Goal: Information Seeking & Learning: Understand site structure

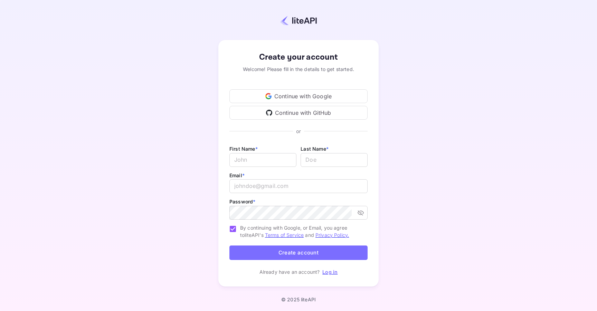
click at [301, 96] on div "Continue with Google" at bounding box center [298, 96] width 138 height 14
click at [157, 96] on div "Create your account Welcome! Please fill in the details to get started. Continu…" at bounding box center [298, 163] width 536 height 267
click at [274, 100] on div "Continue with Google" at bounding box center [298, 96] width 138 height 14
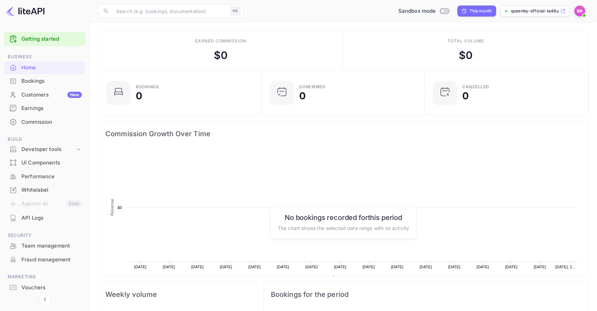
scroll to position [112, 159]
click at [36, 83] on div "Bookings" at bounding box center [51, 81] width 60 height 8
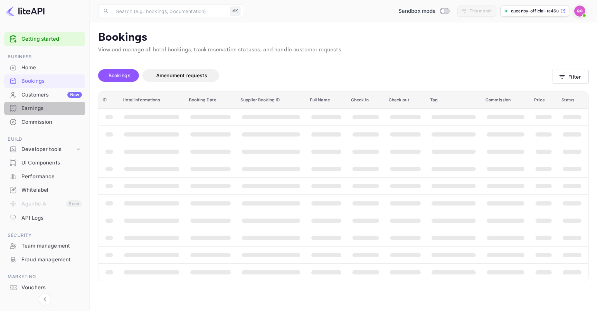
click at [50, 110] on div "Earnings" at bounding box center [51, 109] width 60 height 8
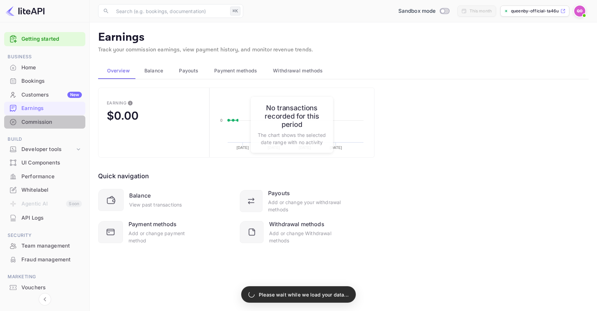
click at [55, 122] on div "Commission" at bounding box center [51, 122] width 60 height 8
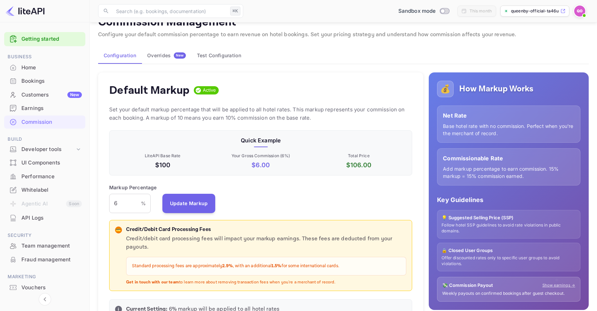
scroll to position [19, 0]
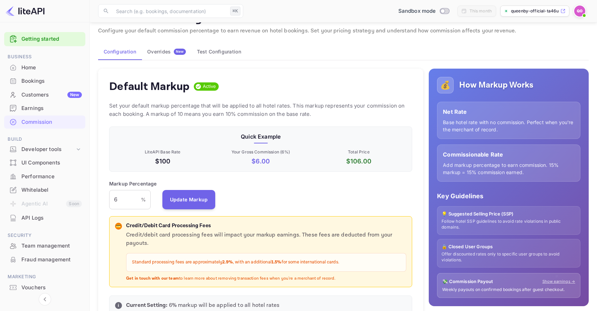
click at [265, 164] on p "$ 6.00" at bounding box center [260, 161] width 95 height 9
click at [264, 164] on p "$ 6.00" at bounding box center [260, 161] width 95 height 9
click at [263, 136] on p "Quick Example" at bounding box center [260, 137] width 291 height 8
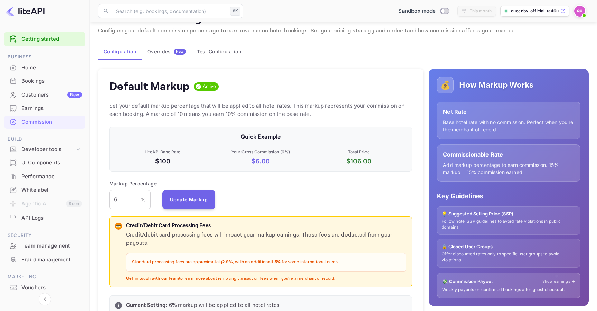
click at [347, 163] on p "$ 106.00" at bounding box center [358, 161] width 95 height 9
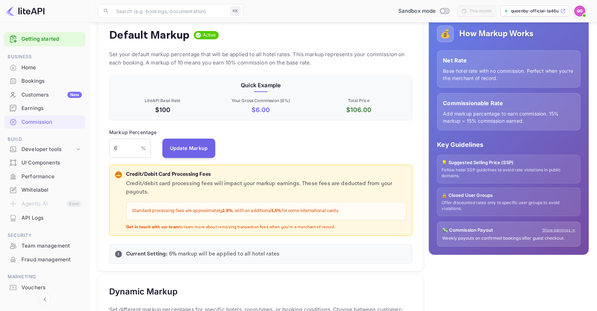
scroll to position [73, 0]
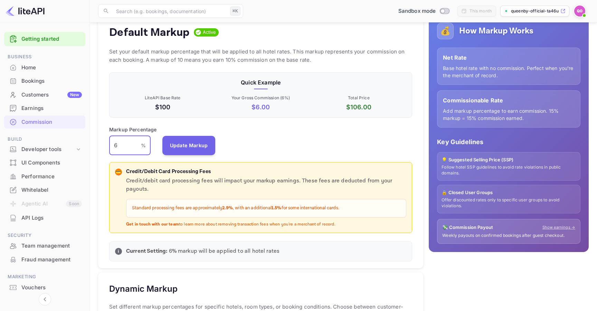
click at [122, 146] on input "6" at bounding box center [125, 145] width 32 height 19
click at [136, 129] on p "Markup Percentage" at bounding box center [133, 129] width 48 height 7
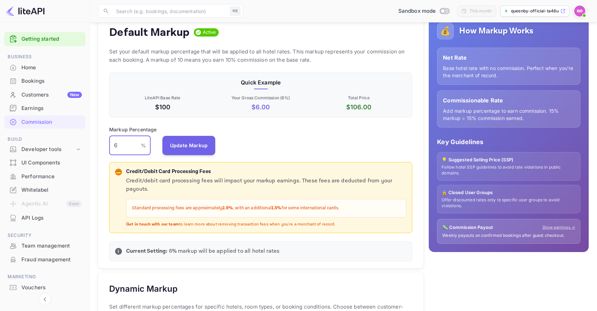
click at [121, 146] on input "6" at bounding box center [125, 145] width 32 height 19
click at [123, 146] on input "6" at bounding box center [125, 145] width 32 height 19
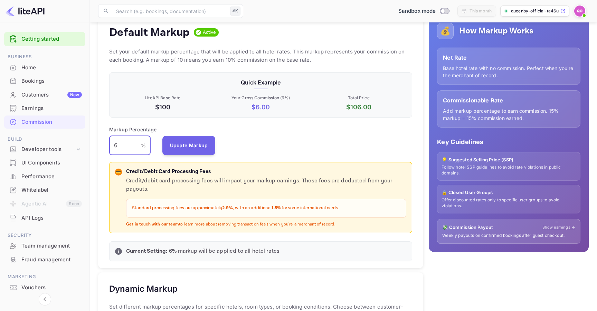
click at [123, 146] on input "6" at bounding box center [125, 145] width 32 height 19
click at [125, 146] on input "10" at bounding box center [125, 145] width 32 height 19
type input "10"
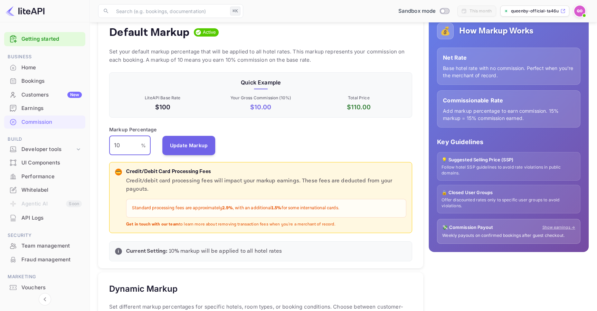
click at [238, 137] on div "Markup Percentage 10 % ​ Update Markup" at bounding box center [260, 140] width 303 height 29
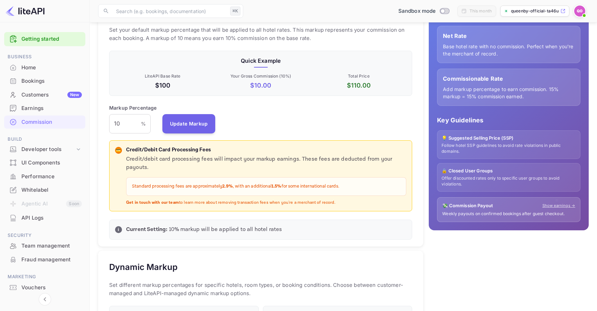
scroll to position [106, 0]
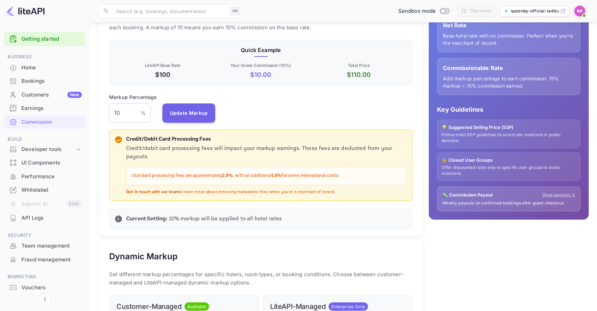
click at [134, 153] on p "Credit/debit card processing fees will impact your markup earnings. These fees …" at bounding box center [266, 153] width 280 height 17
click at [178, 146] on p "Credit/debit card processing fees will impact your markup earnings. These fees …" at bounding box center [266, 153] width 280 height 17
click at [214, 146] on p "Credit/debit card processing fees will impact your markup earnings. These fees …" at bounding box center [266, 153] width 280 height 17
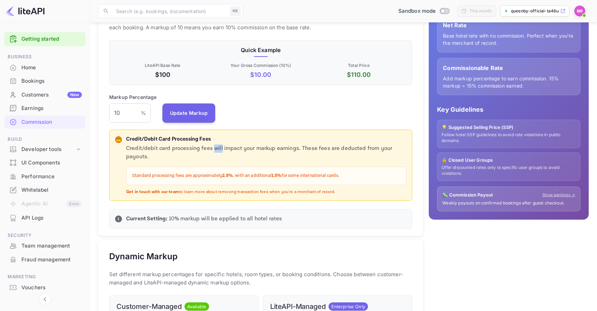
click at [214, 146] on p "Credit/debit card processing fees will impact your markup earnings. These fees …" at bounding box center [266, 153] width 280 height 17
click at [242, 147] on p "Credit/debit card processing fees will impact your markup earnings. These fees …" at bounding box center [266, 153] width 280 height 17
click at [308, 150] on p "Credit/debit card processing fees will impact your markup earnings. These fees …" at bounding box center [266, 153] width 280 height 17
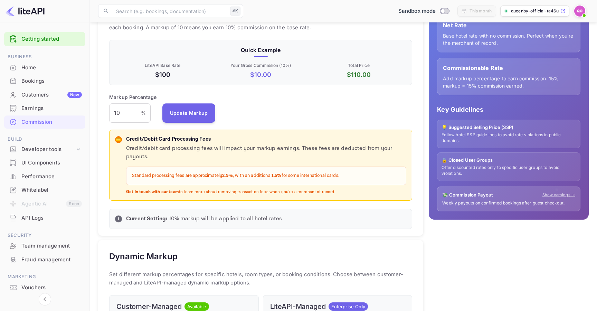
click at [334, 147] on p "Credit/debit card processing fees will impact your markup earnings. These fees …" at bounding box center [266, 153] width 280 height 17
click at [140, 156] on p "Credit/debit card processing fees will impact your markup earnings. These fees …" at bounding box center [266, 153] width 280 height 17
drag, startPoint x: 139, startPoint y: 175, endPoint x: 243, endPoint y: 175, distance: 103.9
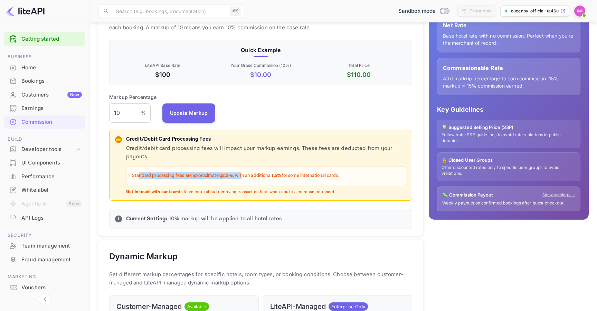
click at [243, 175] on p "Standard processing fees are approximately 2.9% , with an additional 1.5% for s…" at bounding box center [266, 176] width 268 height 7
click at [228, 175] on strong "2.9%" at bounding box center [227, 176] width 11 height 6
click at [270, 175] on p "Standard processing fees are approximately 2.9% , with an additional 1.5% for s…" at bounding box center [266, 176] width 268 height 7
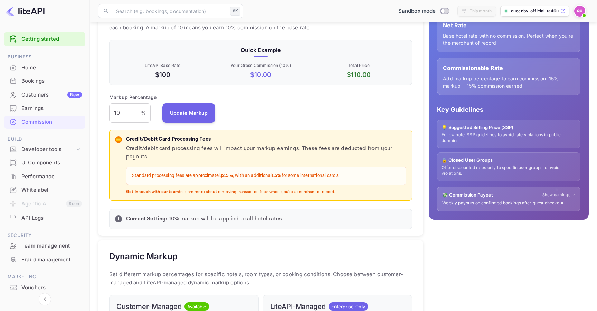
click at [244, 176] on p "Standard processing fees are approximately 2.9% , with an additional 1.5% for s…" at bounding box center [266, 176] width 268 height 7
click at [281, 174] on strong "1.5%" at bounding box center [276, 176] width 10 height 6
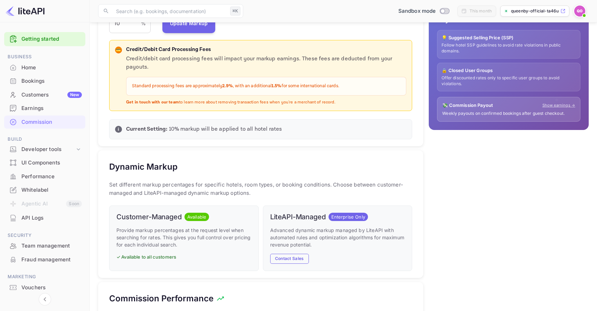
scroll to position [209, 0]
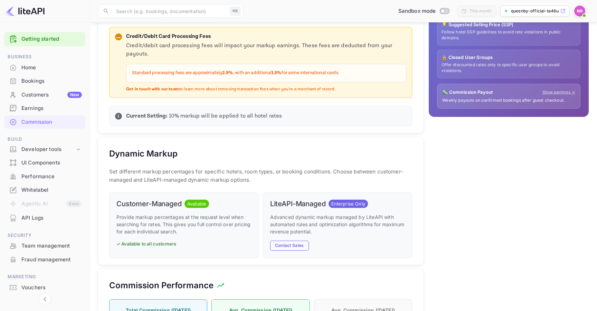
click at [145, 155] on h5 "Dynamic Markup" at bounding box center [143, 153] width 68 height 11
click at [175, 158] on h5 "Dynamic Markup" at bounding box center [143, 153] width 68 height 11
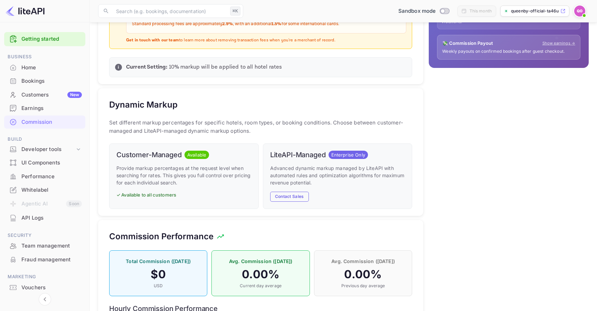
scroll to position [259, 0]
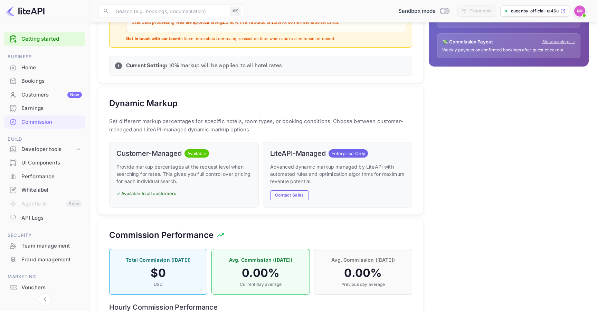
click at [317, 162] on div "LiteAPI-Managed Enterprise Only Advanced dynamic markup managed by LiteAPI with…" at bounding box center [337, 175] width 149 height 66
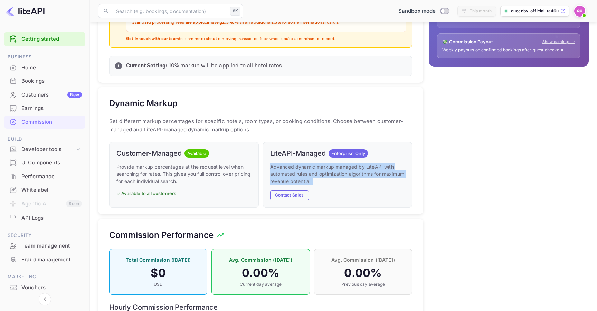
click at [317, 162] on div "LiteAPI-Managed Enterprise Only Advanced dynamic markup managed by LiteAPI with…" at bounding box center [337, 175] width 149 height 66
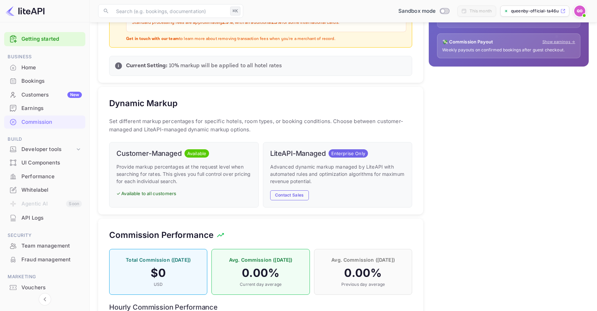
click at [443, 167] on div "💰 How Markup Works Net Rate Base hotel rate with no commission. Perfect when yo…" at bounding box center [505, 130] width 165 height 614
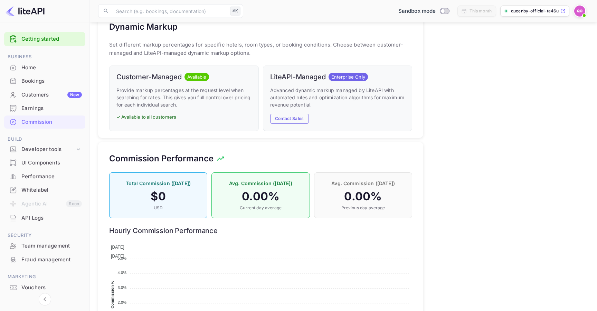
scroll to position [336, 0]
click at [156, 195] on h4 "$ 0" at bounding box center [158, 197] width 84 height 14
click at [453, 171] on div "💰 How Markup Works Net Rate Base hotel rate with no commission. Perfect when yo…" at bounding box center [505, 53] width 165 height 614
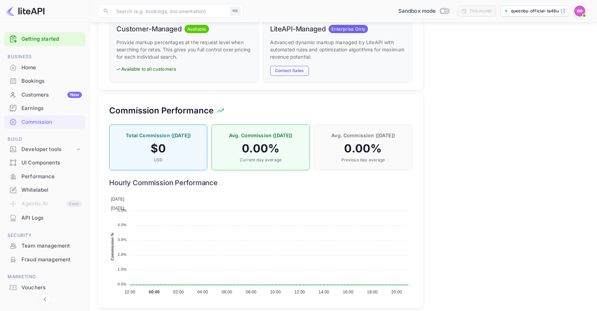
scroll to position [393, 0]
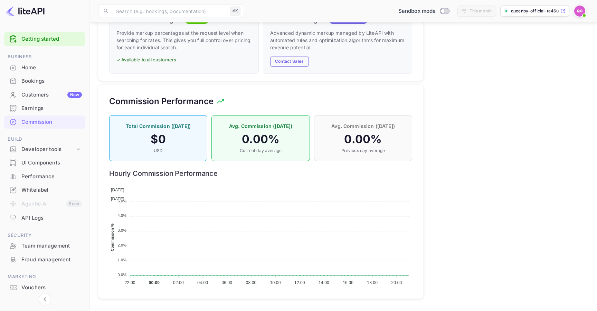
click at [48, 190] on div "Whitelabel" at bounding box center [51, 190] width 60 height 8
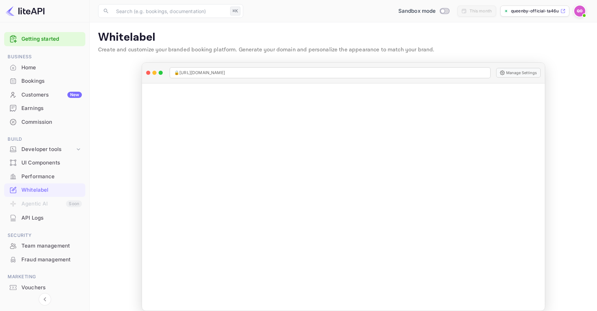
scroll to position [8, 0]
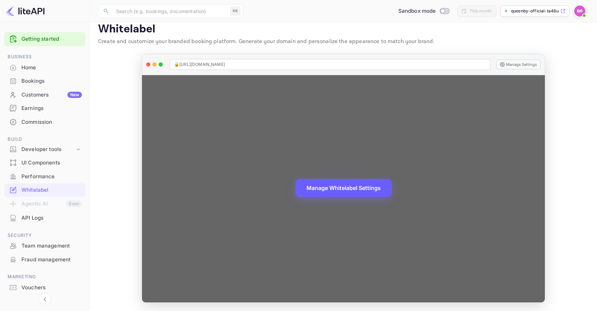
click at [340, 188] on button "Manage Whitelabel Settings" at bounding box center [343, 188] width 96 height 18
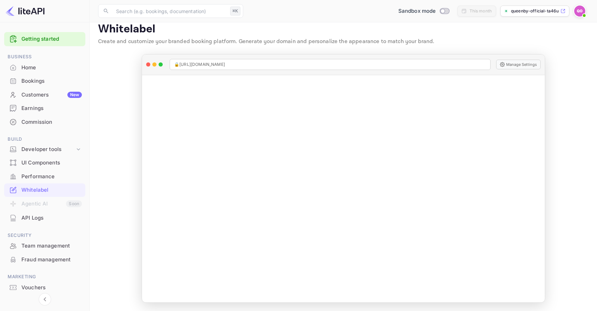
click at [50, 220] on div "API Logs" at bounding box center [51, 218] width 60 height 8
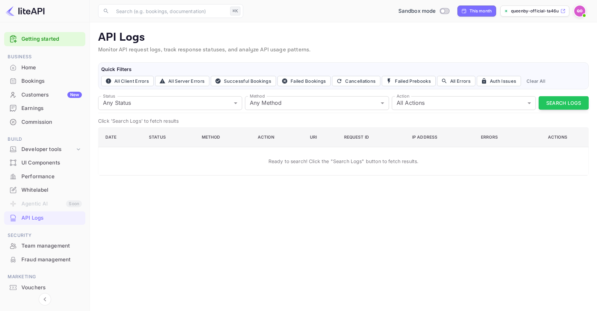
click at [52, 177] on div "Performance" at bounding box center [51, 177] width 60 height 8
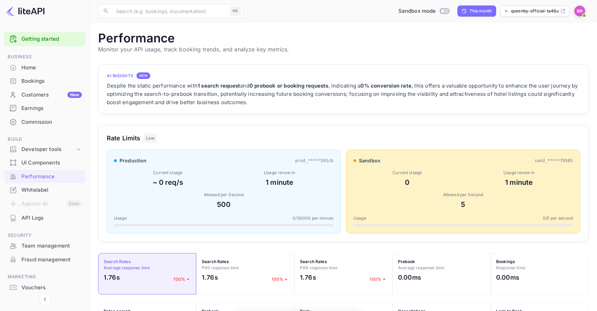
scroll to position [178, 490]
click at [42, 67] on div "Home" at bounding box center [51, 68] width 60 height 8
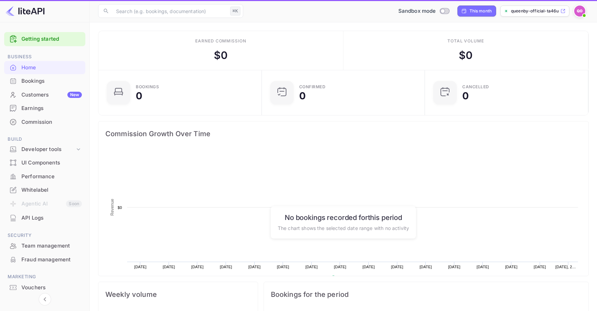
scroll to position [112, 159]
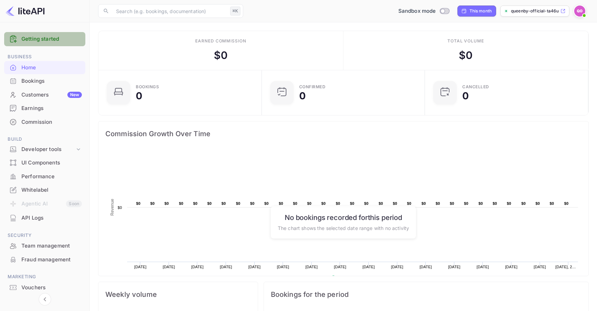
click at [43, 36] on link "Getting started" at bounding box center [51, 39] width 60 height 8
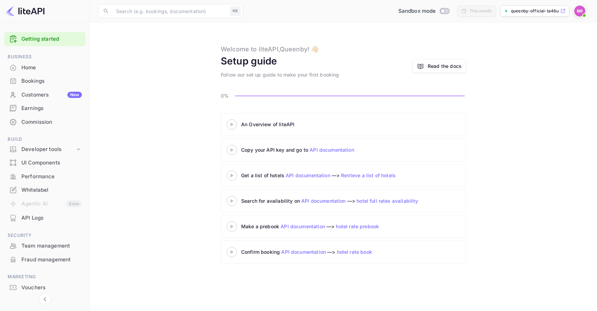
click at [261, 125] on div "An Overview of liteAPI" at bounding box center [327, 124] width 173 height 7
click at [191, 149] on div "An Overview of liteAPI Copy your API key and go to API documentation Get a list…" at bounding box center [343, 189] width 490 height 153
click at [270, 151] on div "Copy your API key and go to API documentation" at bounding box center [327, 149] width 173 height 7
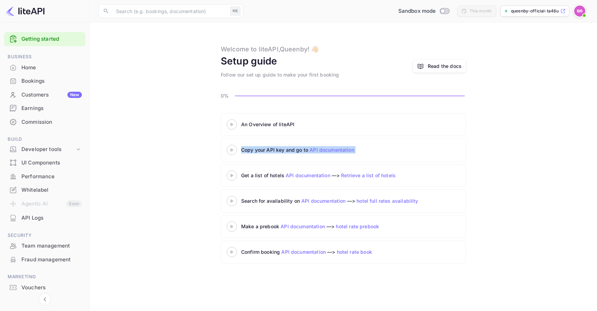
click at [270, 151] on div "Copy your API key and go to API documentation" at bounding box center [327, 149] width 173 height 7
click at [326, 147] on link "API documentation" at bounding box center [331, 150] width 45 height 6
